Goal: Task Accomplishment & Management: Manage account settings

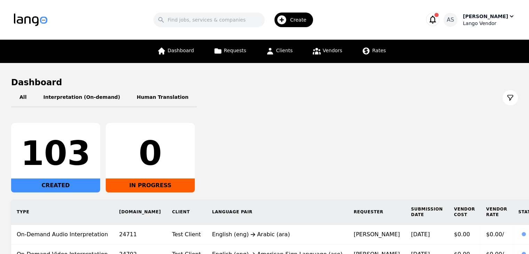
click at [496, 21] on div "Lango Vendor" at bounding box center [489, 23] width 52 height 7
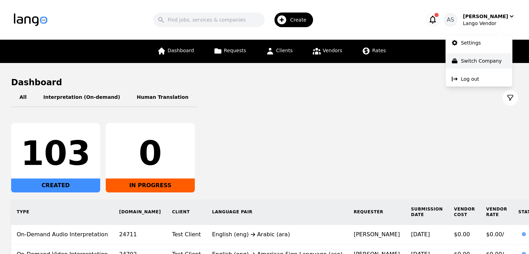
click at [482, 59] on p "Switch Company" at bounding box center [481, 60] width 41 height 7
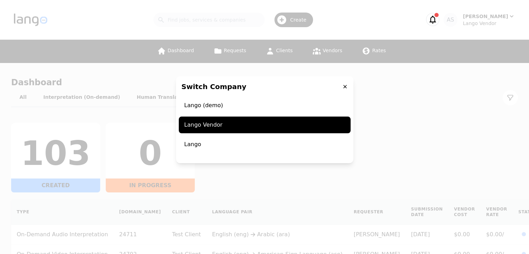
click at [345, 88] on icon at bounding box center [345, 87] width 6 height 6
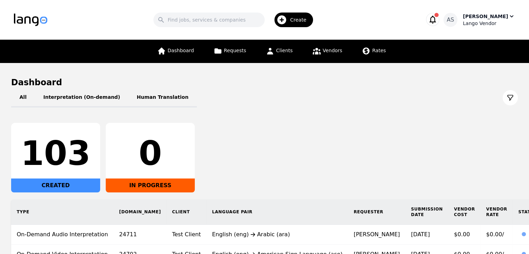
click at [499, 23] on div "Lango Vendor" at bounding box center [489, 23] width 52 height 7
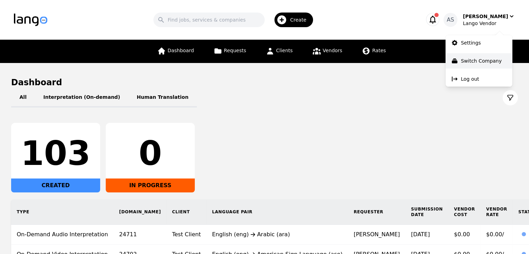
click at [485, 59] on p "Switch Company" at bounding box center [481, 60] width 41 height 7
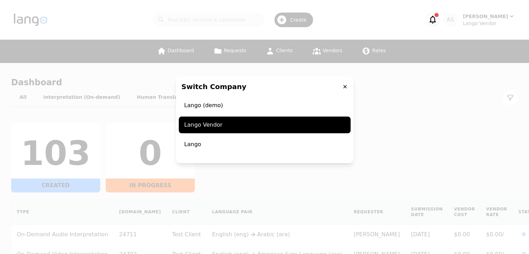
click at [223, 141] on span "Lango" at bounding box center [265, 144] width 172 height 17
